Goal: Task Accomplishment & Management: Complete application form

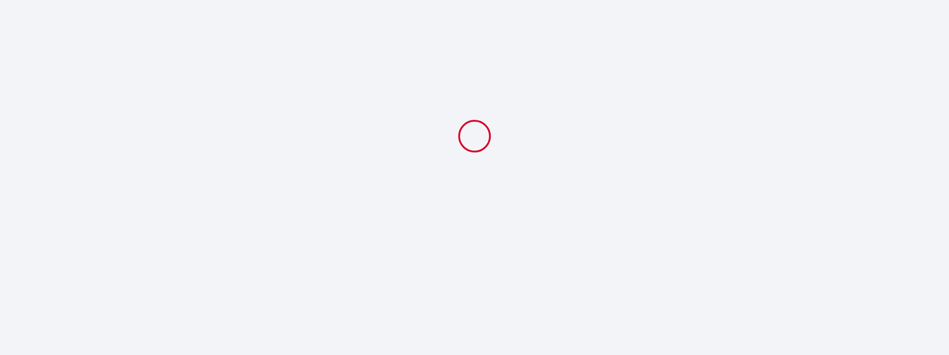
select select
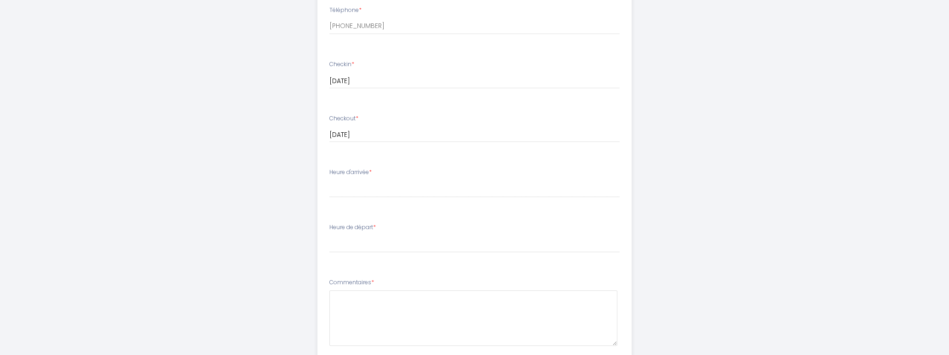
scroll to position [229, 0]
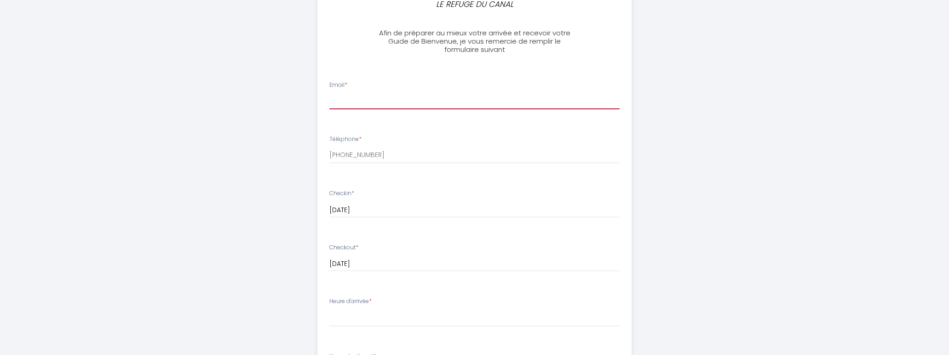
click at [352, 98] on input "Email *" at bounding box center [474, 101] width 290 height 17
type input "[EMAIL_ADDRESS][DOMAIN_NAME]"
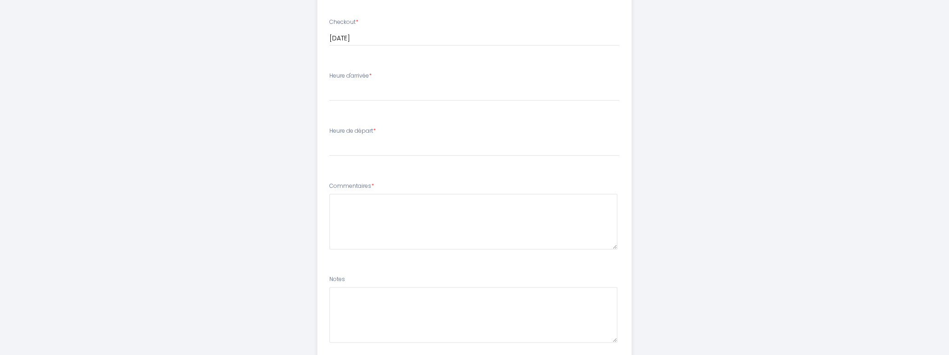
scroll to position [459, 0]
click at [373, 91] on select "15:00 15:30 16:00 16:30 17:00 17:30 18:00 18:30 19:00 19:30 20:00" at bounding box center [474, 88] width 290 height 17
select select "16:00"
click at [329, 80] on select "15:00 15:30 16:00 16:30 17:00 17:30 18:00 18:30 19:00 19:30 20:00" at bounding box center [474, 88] width 290 height 17
click at [370, 147] on select "00:00 00:30 01:00 01:30 02:00 02:30 03:00 03:30 04:00 04:30 05:00 05:30 06:00 0…" at bounding box center [474, 143] width 290 height 17
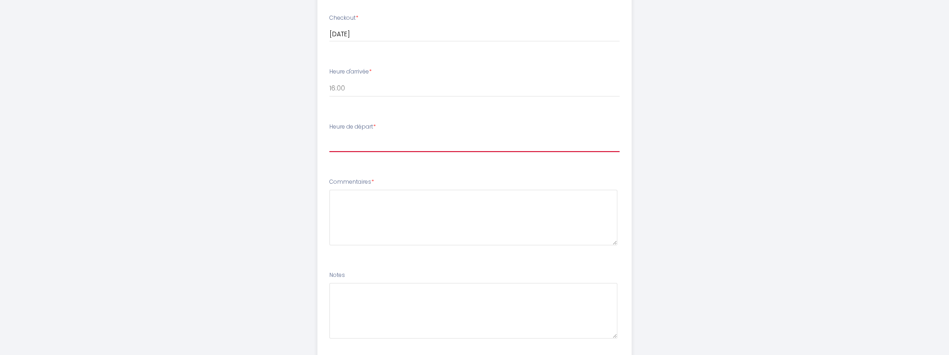
select select "10:00"
click at [329, 135] on select "00:00 00:30 01:00 01:30 02:00 02:30 03:00 03:30 04:00 04:30 05:00 05:30 06:00 0…" at bounding box center [474, 143] width 290 height 17
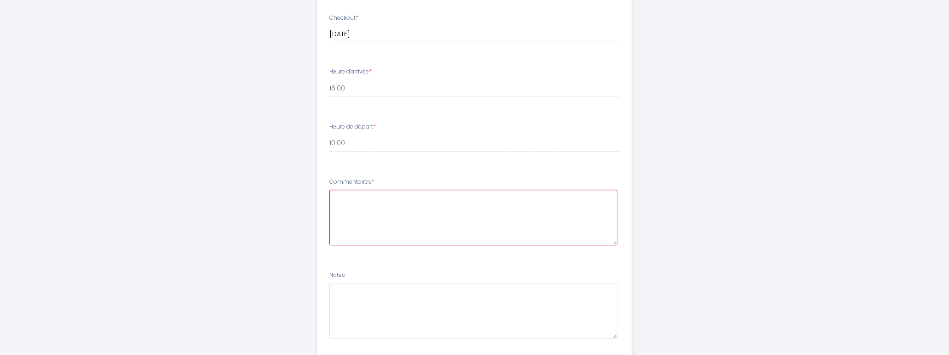
click at [354, 199] on textarea at bounding box center [473, 218] width 288 height 56
click at [474, 196] on textarea "Merci de m'envoyer vos instruction d'arrivée Cordialement." at bounding box center [473, 218] width 288 height 56
click at [445, 196] on textarea "Merci de m'envoyer vos instruction d'arrivée. Cordialement." at bounding box center [473, 218] width 288 height 56
click at [384, 205] on textarea "Merci de m'envoyer vos instructions d'arrivée. Cordialement." at bounding box center [473, 218] width 288 height 56
type textarea "Merci de m'envoyer vos instructions d'arrivée. Cordialement. [PERSON_NAME]"
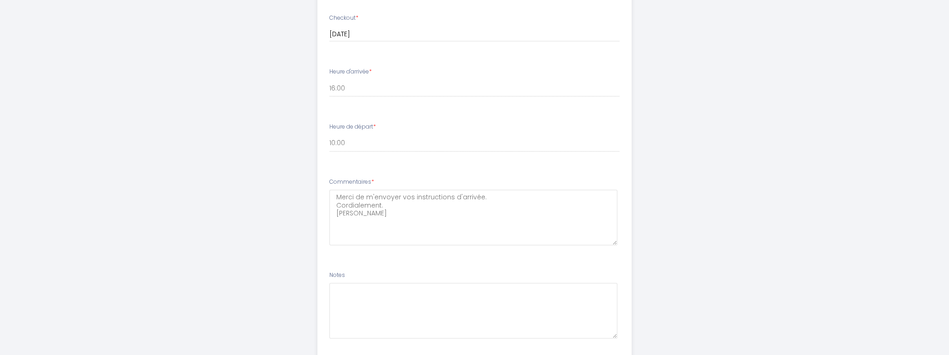
click at [389, 250] on li "Commentaires * Merci de m'envoyer vos instructions d'arrivée. Cordialement. [PE…" at bounding box center [474, 216] width 313 height 88
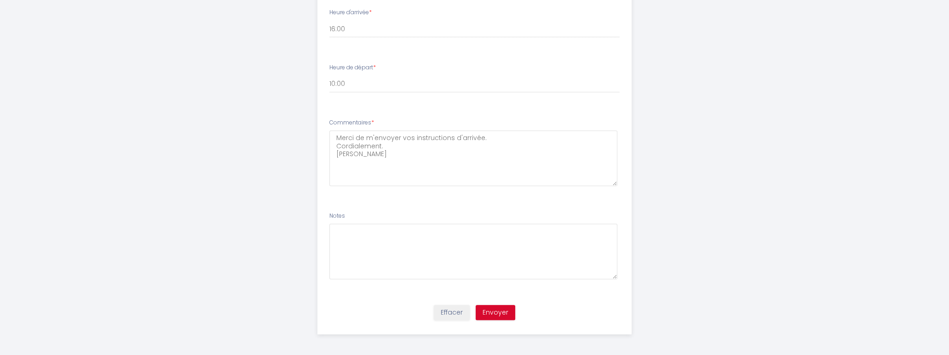
scroll to position [520, 0]
click at [501, 311] on button "Envoyer" at bounding box center [495, 311] width 40 height 16
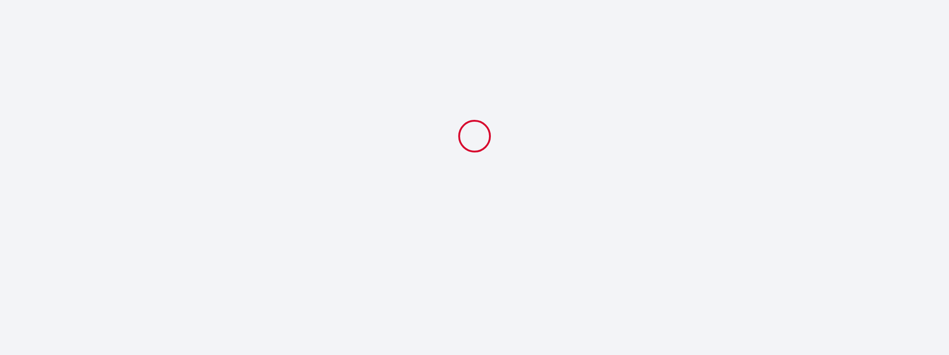
select select "16:00"
select select "10:00"
